Goal: Task Accomplishment & Management: Use online tool/utility

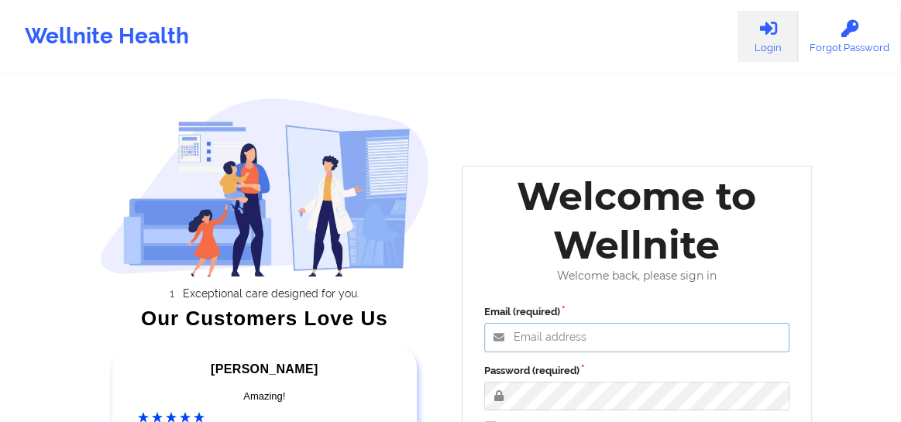
click at [562, 335] on input "Email (required)" at bounding box center [637, 337] width 306 height 29
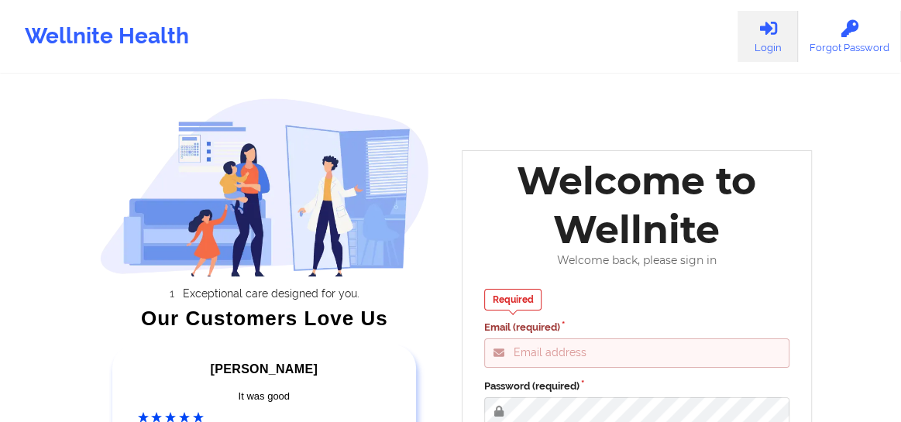
type input "Fanama@wellnite.com"
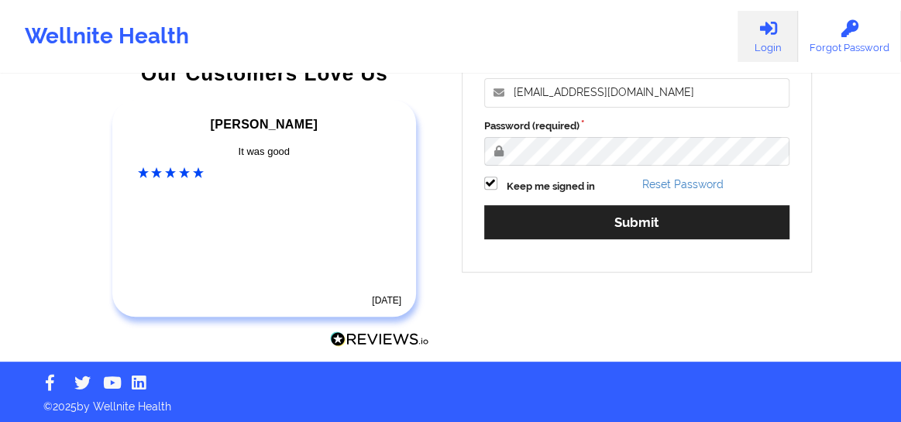
scroll to position [248, 0]
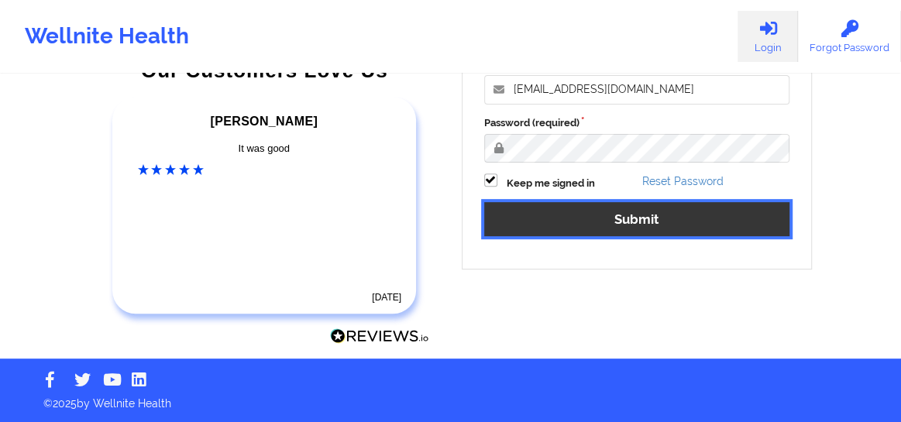
click at [627, 215] on button "Submit" at bounding box center [637, 218] width 306 height 33
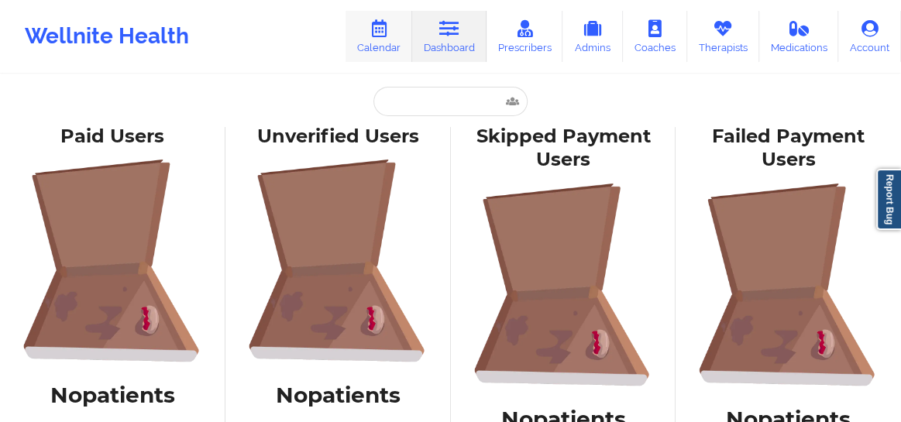
click at [390, 54] on link "Calendar" at bounding box center [378, 36] width 67 height 51
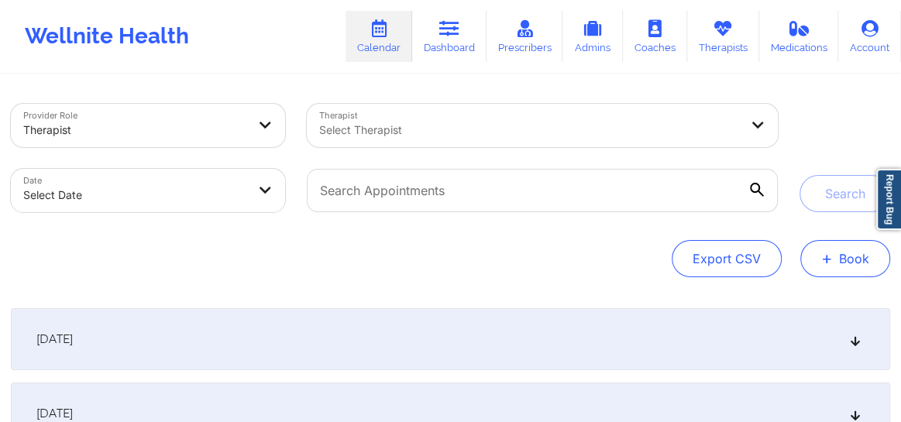
click at [854, 262] on button "+ Book" at bounding box center [845, 258] width 90 height 37
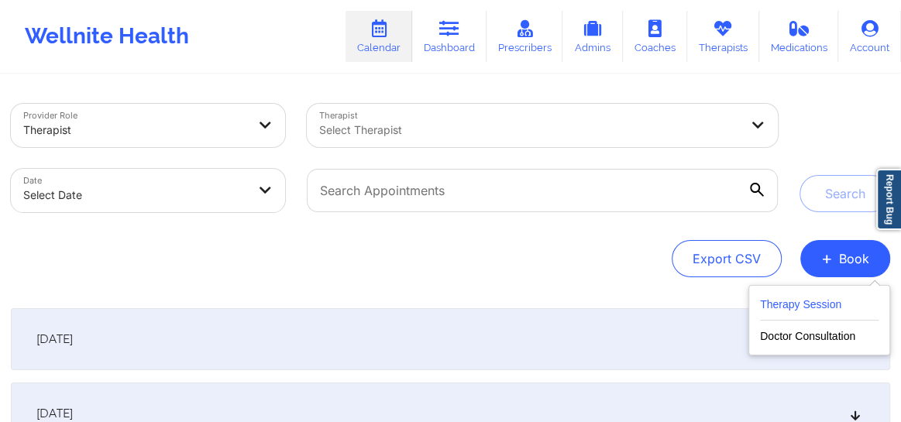
click at [809, 301] on button "Therapy Session" at bounding box center [819, 308] width 119 height 26
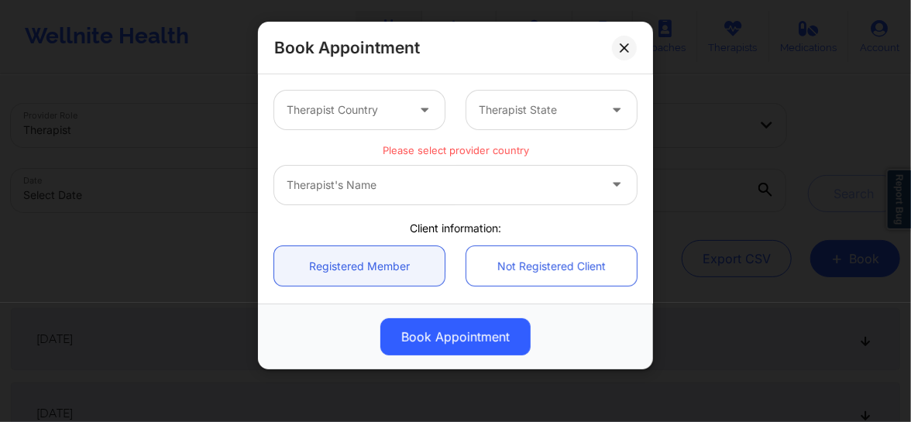
click at [381, 119] on div "Therapist Country" at bounding box center [340, 110] width 133 height 39
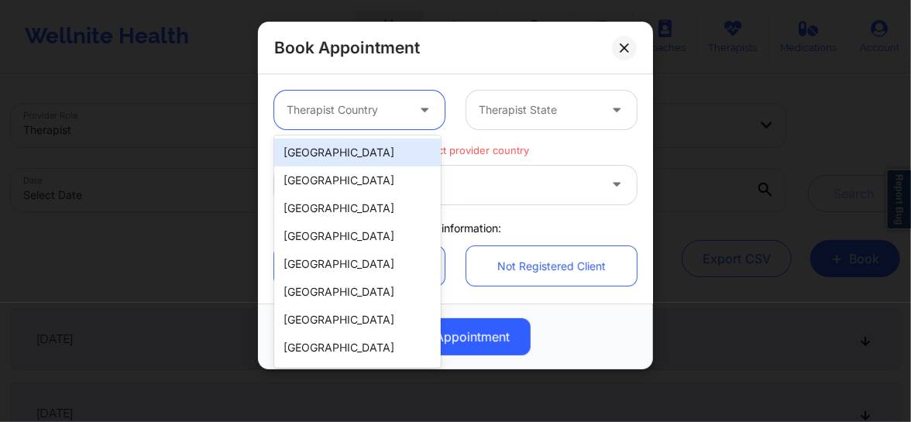
click at [354, 151] on div "[GEOGRAPHIC_DATA]" at bounding box center [357, 153] width 167 height 28
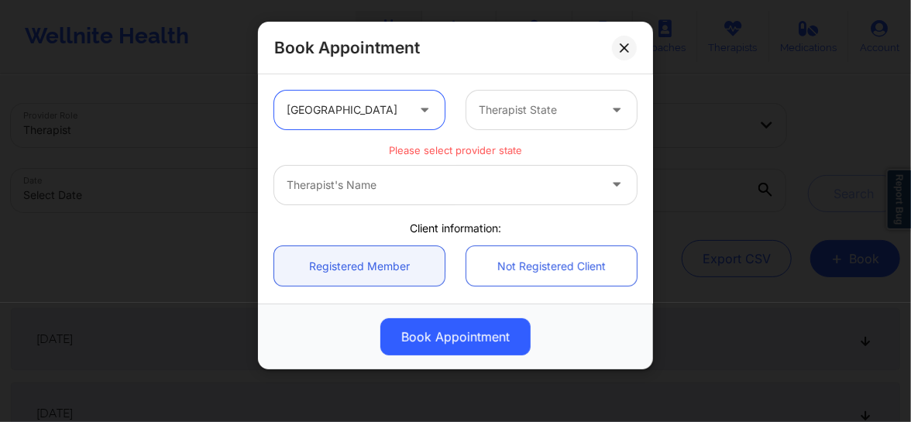
click at [523, 105] on div at bounding box center [538, 110] width 119 height 19
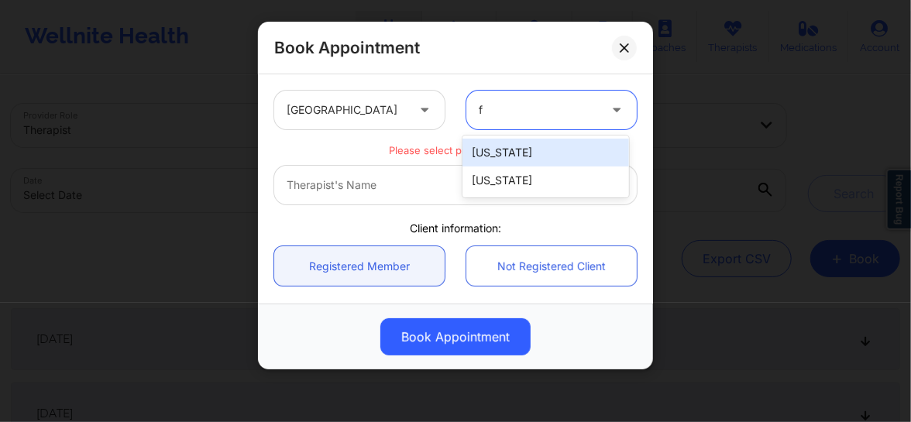
type input "fl"
click at [495, 150] on div "[US_STATE]" at bounding box center [545, 153] width 167 height 28
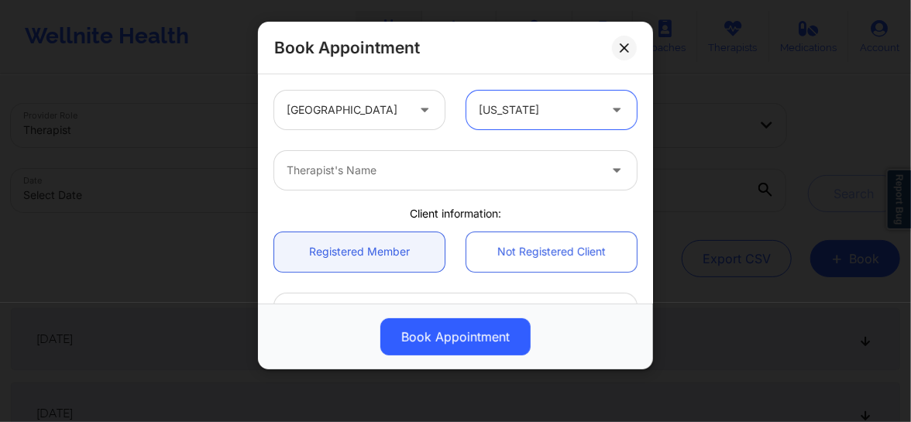
click at [406, 173] on div at bounding box center [442, 170] width 311 height 19
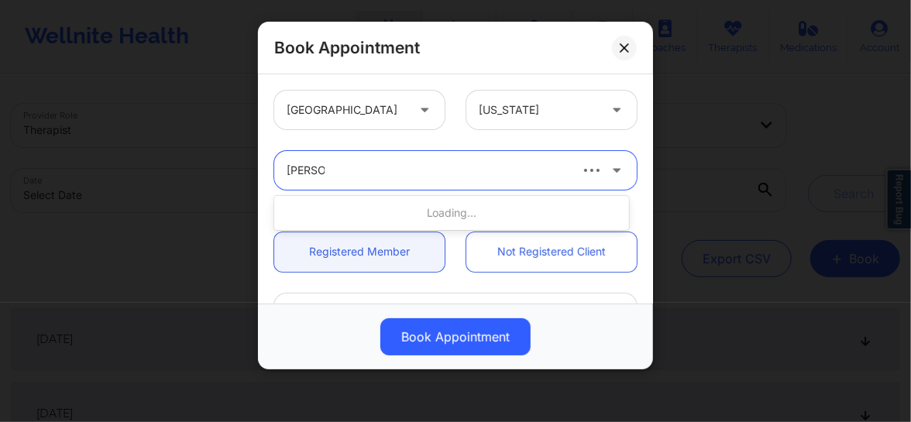
type input "[PERSON_NAME]"
click at [500, 174] on div at bounding box center [442, 170] width 311 height 19
type input "[PERSON_NAME]"
click at [627, 40] on button at bounding box center [624, 48] width 25 height 25
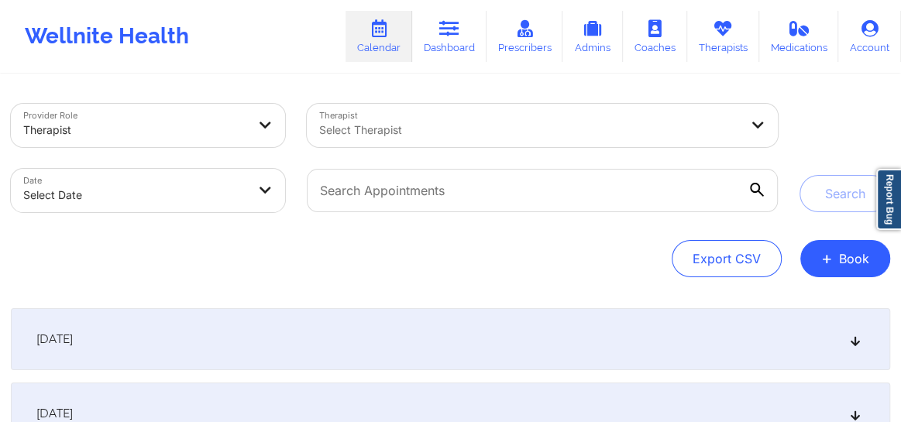
click at [403, 121] on div at bounding box center [529, 130] width 420 height 19
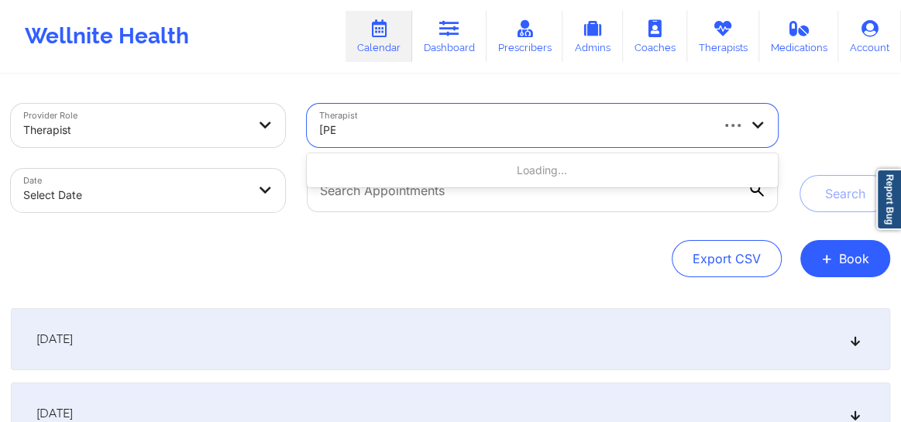
type input "[PERSON_NAME]"
click at [388, 132] on div at bounding box center [513, 130] width 389 height 19
click at [419, 135] on div at bounding box center [529, 130] width 420 height 19
type input "[PERSON_NAME]"
